Goal: Information Seeking & Learning: Learn about a topic

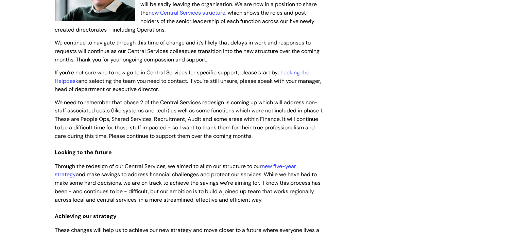
scroll to position [102, 0]
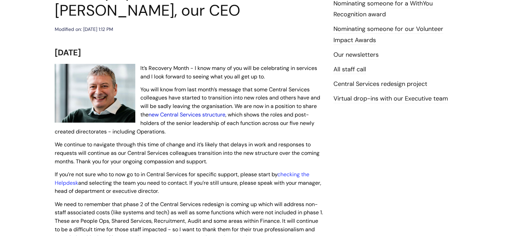
click at [212, 115] on link "new Central Services structure" at bounding box center [186, 114] width 77 height 7
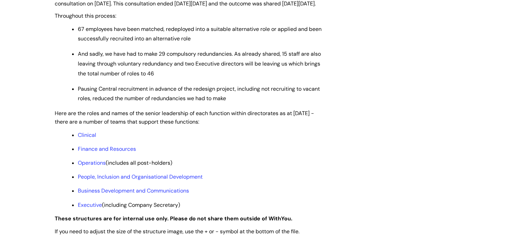
scroll to position [510, 0]
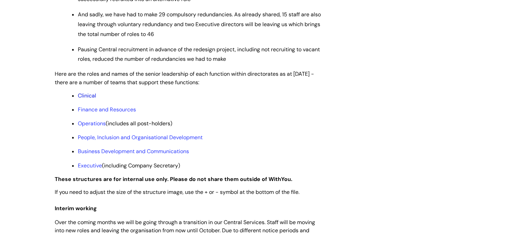
click at [89, 99] on link "Clinical" at bounding box center [87, 95] width 18 height 7
